Goal: Find specific page/section: Find specific page/section

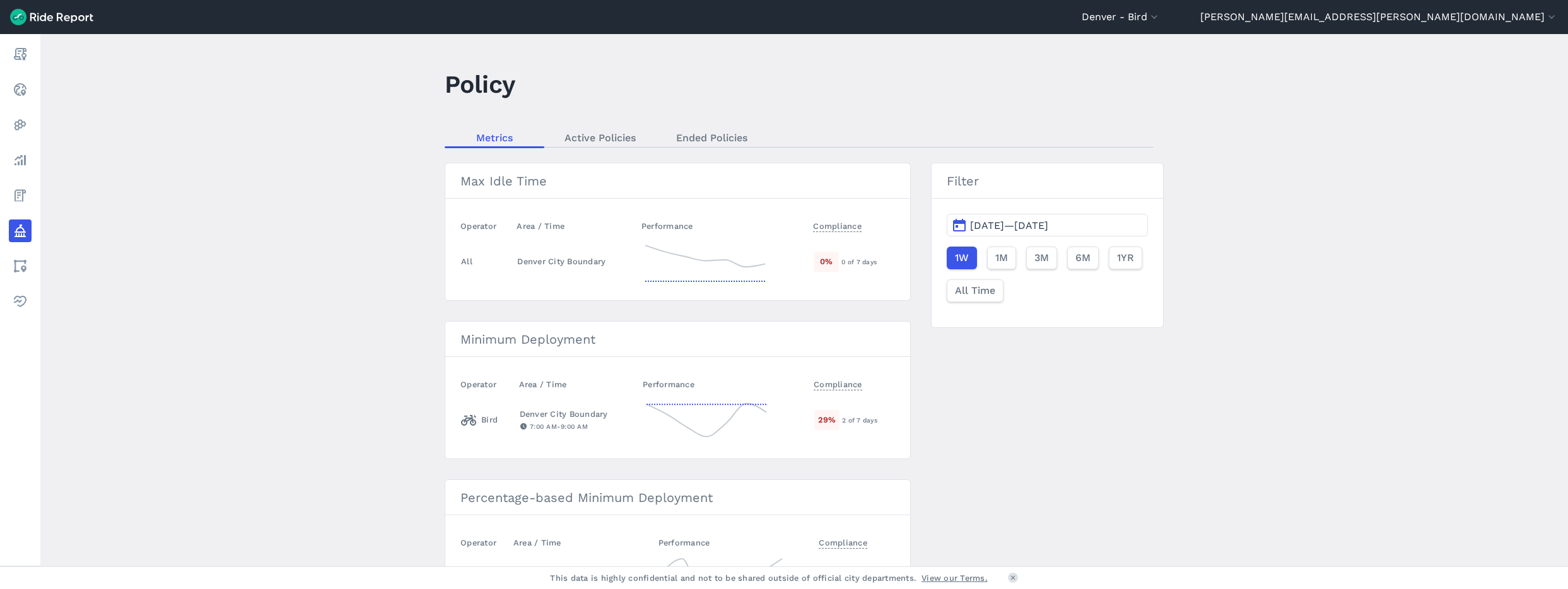
drag, startPoint x: 292, startPoint y: 277, endPoint x: 281, endPoint y: 269, distance: 13.6
click at [289, 275] on main "Policy Metrics Active Policies Ended Policies Max Idle Time Operator Area / Tim…" at bounding box center [805, 300] width 1528 height 532
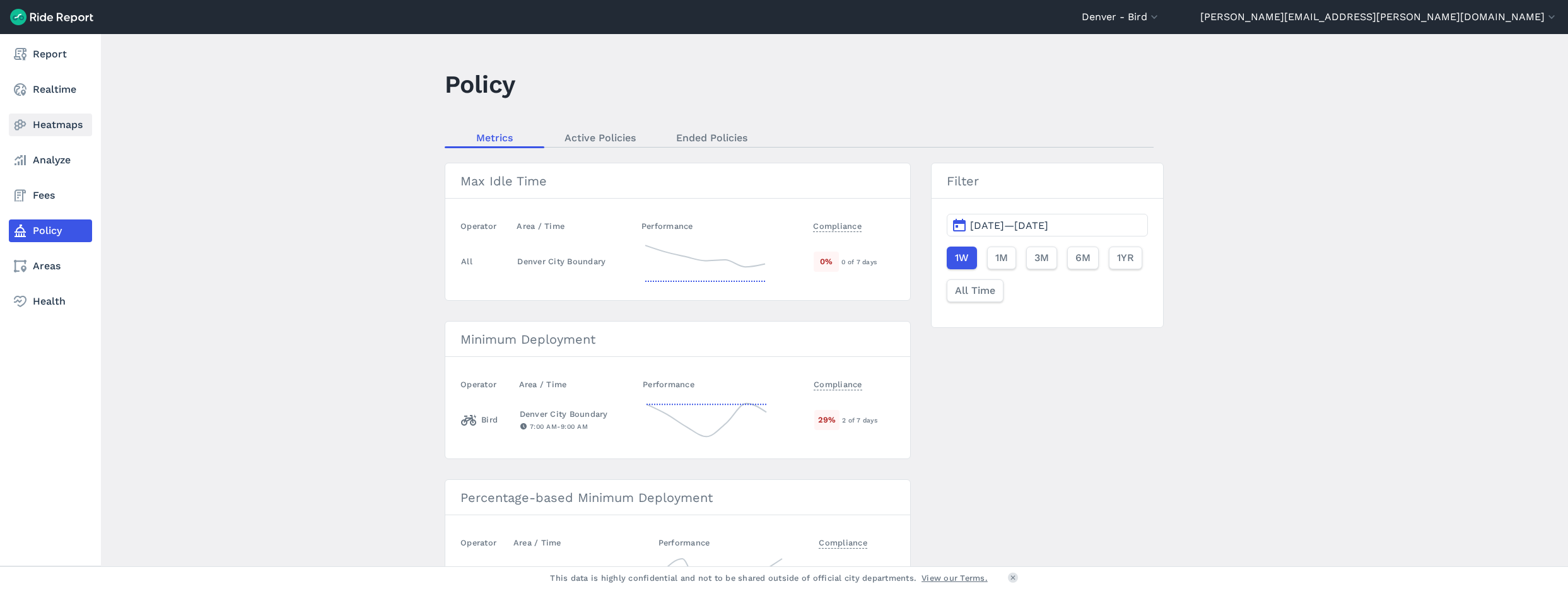
click at [35, 124] on link "Heatmaps" at bounding box center [50, 125] width 83 height 23
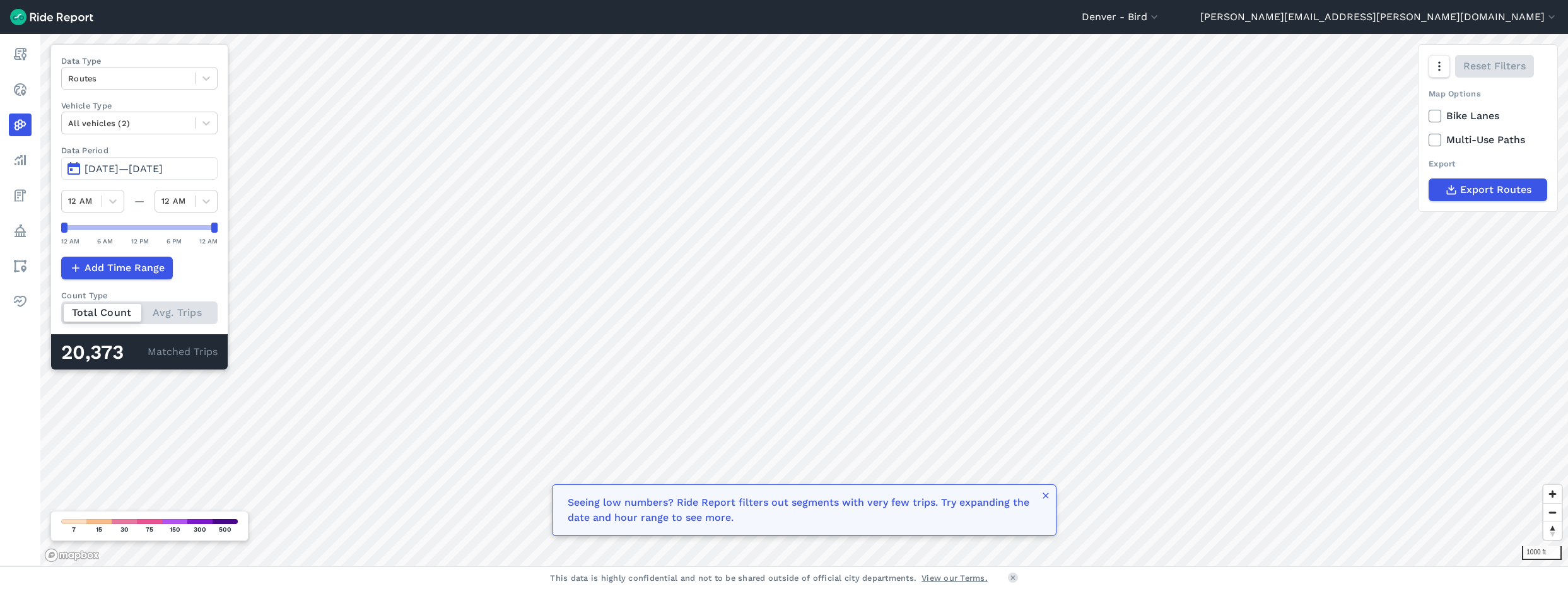
click at [98, 168] on span "[DATE]—[DATE]" at bounding box center [123, 168] width 78 height 12
click at [109, 167] on span "[DATE]—[DATE]" at bounding box center [123, 168] width 78 height 12
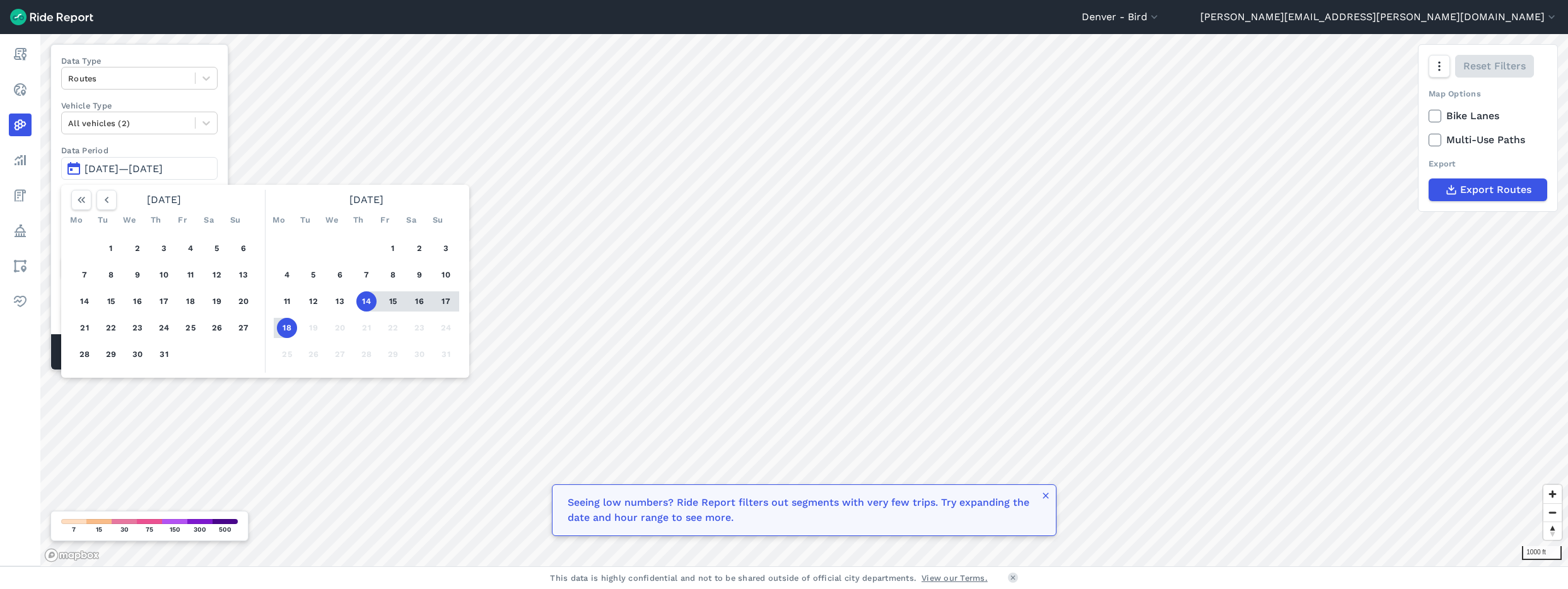
click at [418, 302] on button "16" at bounding box center [418, 301] width 20 height 20
click at [415, 303] on button "16" at bounding box center [418, 301] width 20 height 20
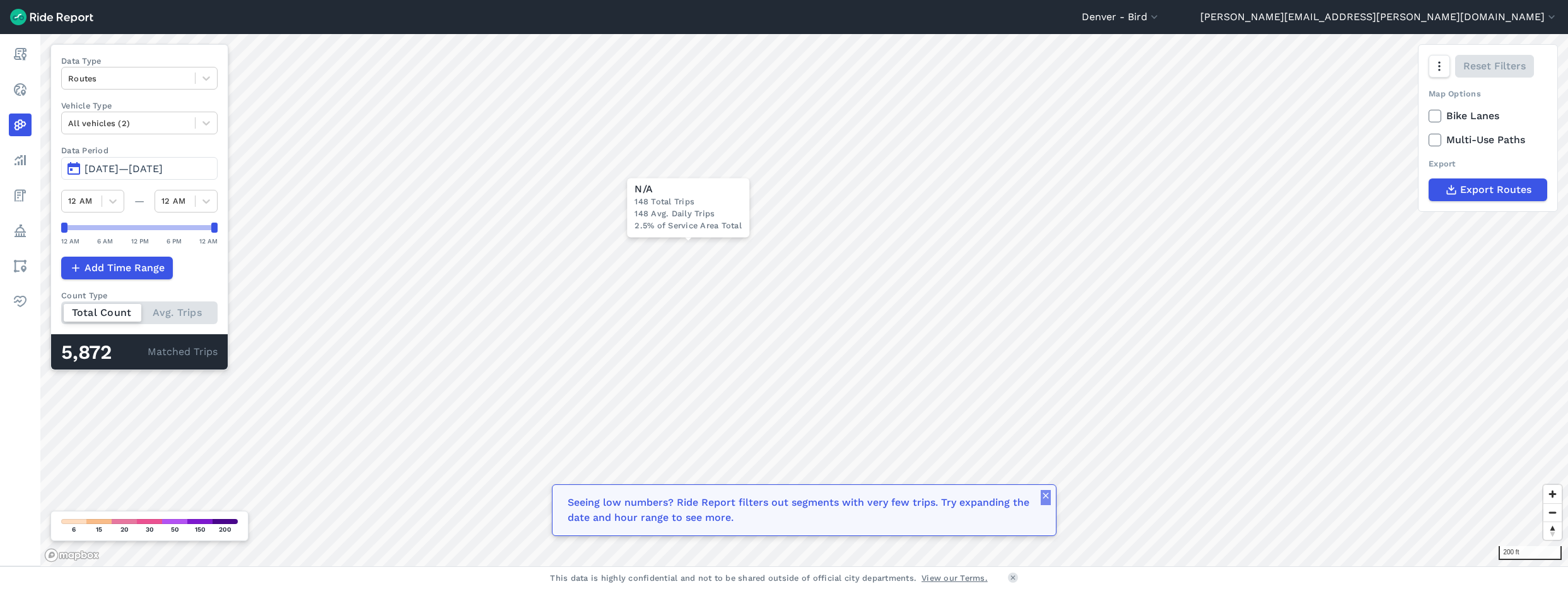
click at [1048, 498] on icon "button" at bounding box center [1046, 496] width 10 height 10
